Goal: Find specific page/section: Find specific page/section

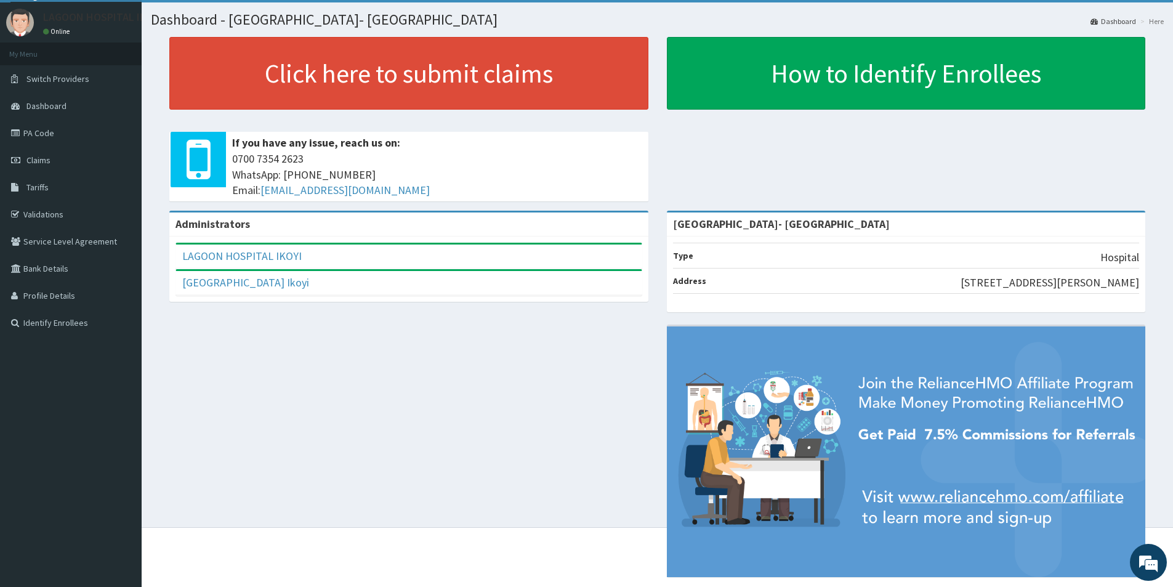
scroll to position [52, 0]
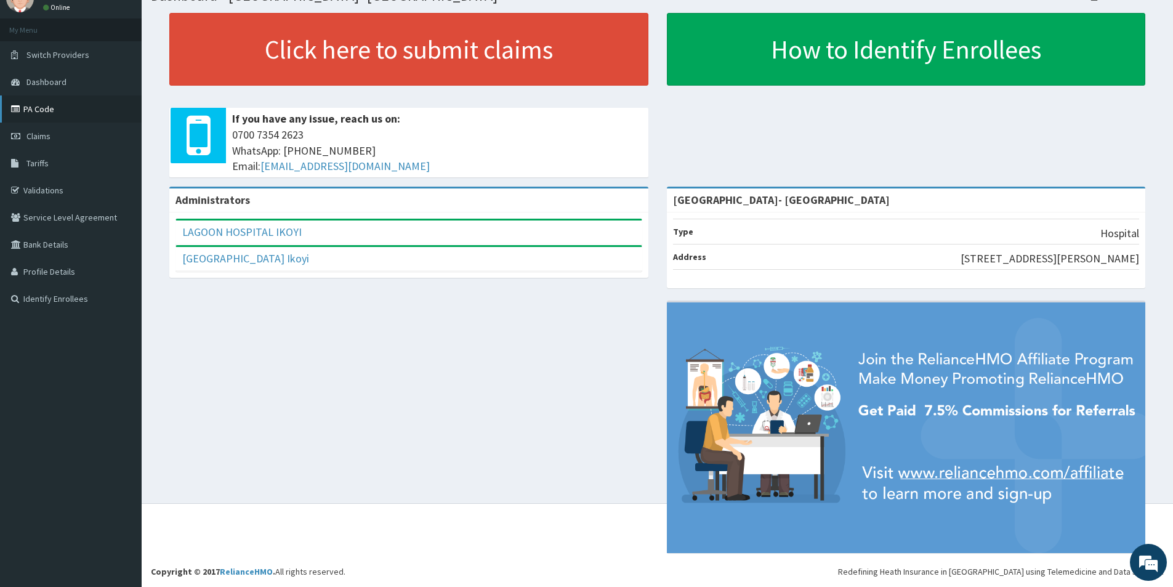
click at [41, 107] on link "PA Code" at bounding box center [71, 108] width 142 height 27
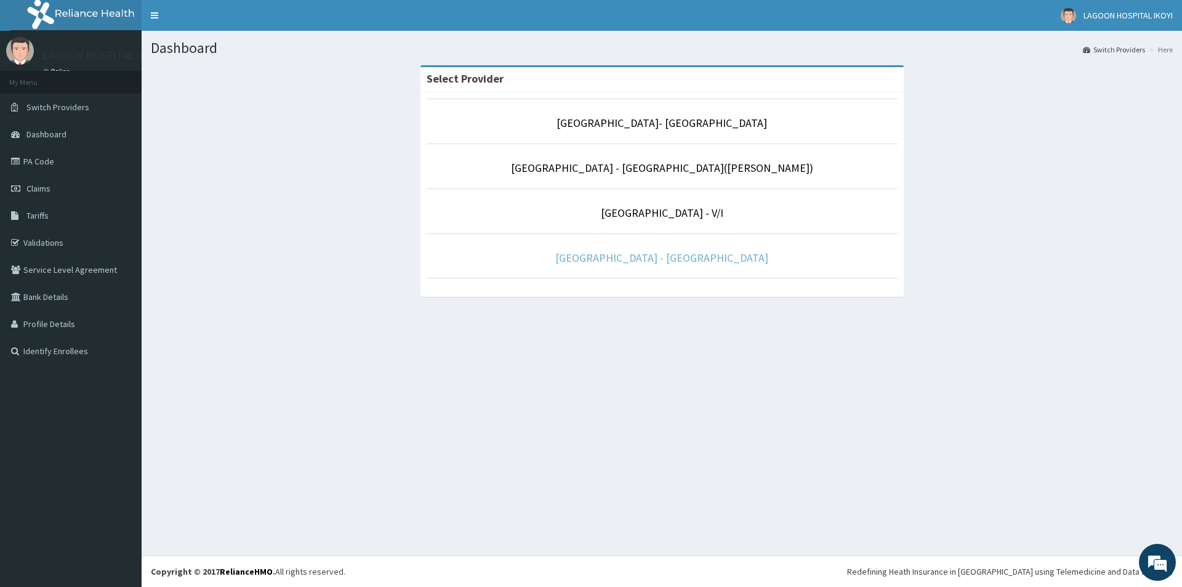
click at [680, 261] on link "[GEOGRAPHIC_DATA] - [GEOGRAPHIC_DATA]" at bounding box center [661, 258] width 213 height 14
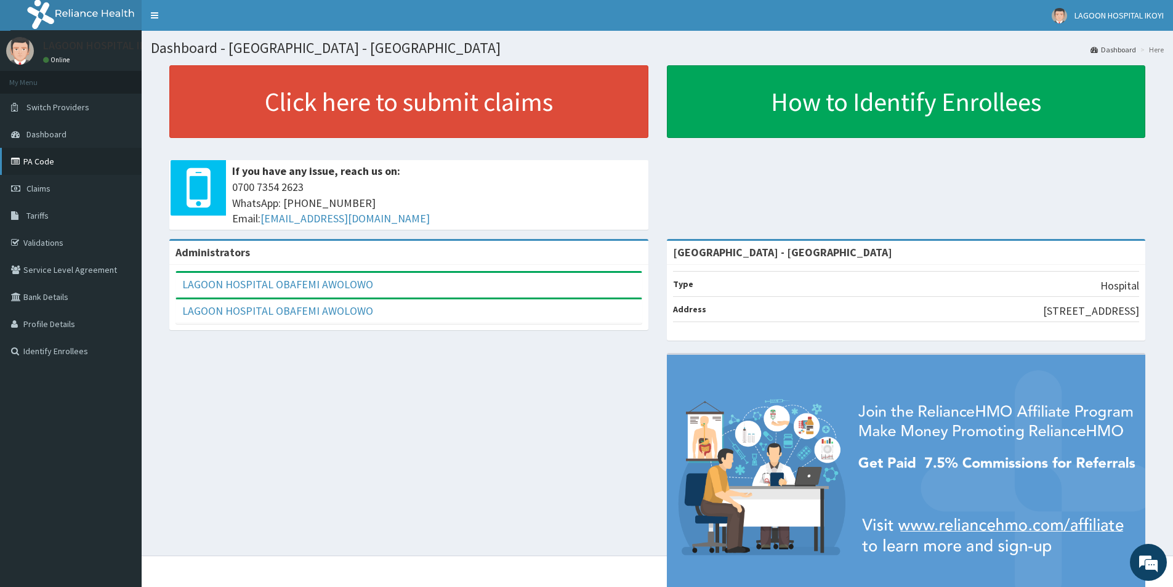
click at [31, 156] on link "PA Code" at bounding box center [71, 161] width 142 height 27
